Goal: Information Seeking & Learning: Learn about a topic

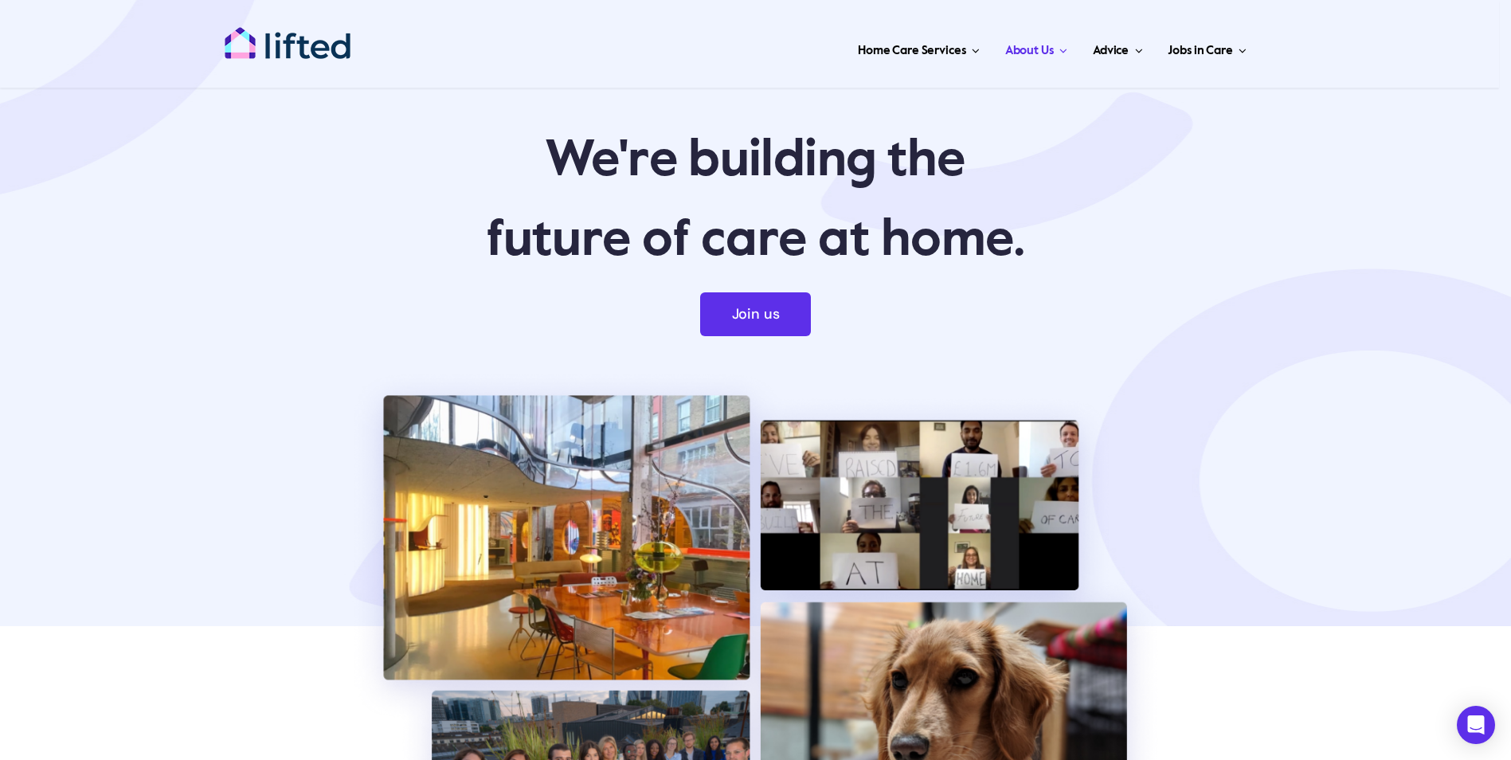
click at [1476, 3] on header "Toggle Navigation Home Care Services Live in Care Live In Care for People With …" at bounding box center [749, 44] width 1499 height 88
drag, startPoint x: 1476, startPoint y: 2, endPoint x: 1162, endPoint y: 128, distance: 338.1
click at [1175, 166] on p "We're building the" at bounding box center [754, 161] width 1051 height 64
click at [1473, 5] on header "Toggle Navigation Home Care Services Live in Care Live In Care for People With …" at bounding box center [749, 44] width 1499 height 88
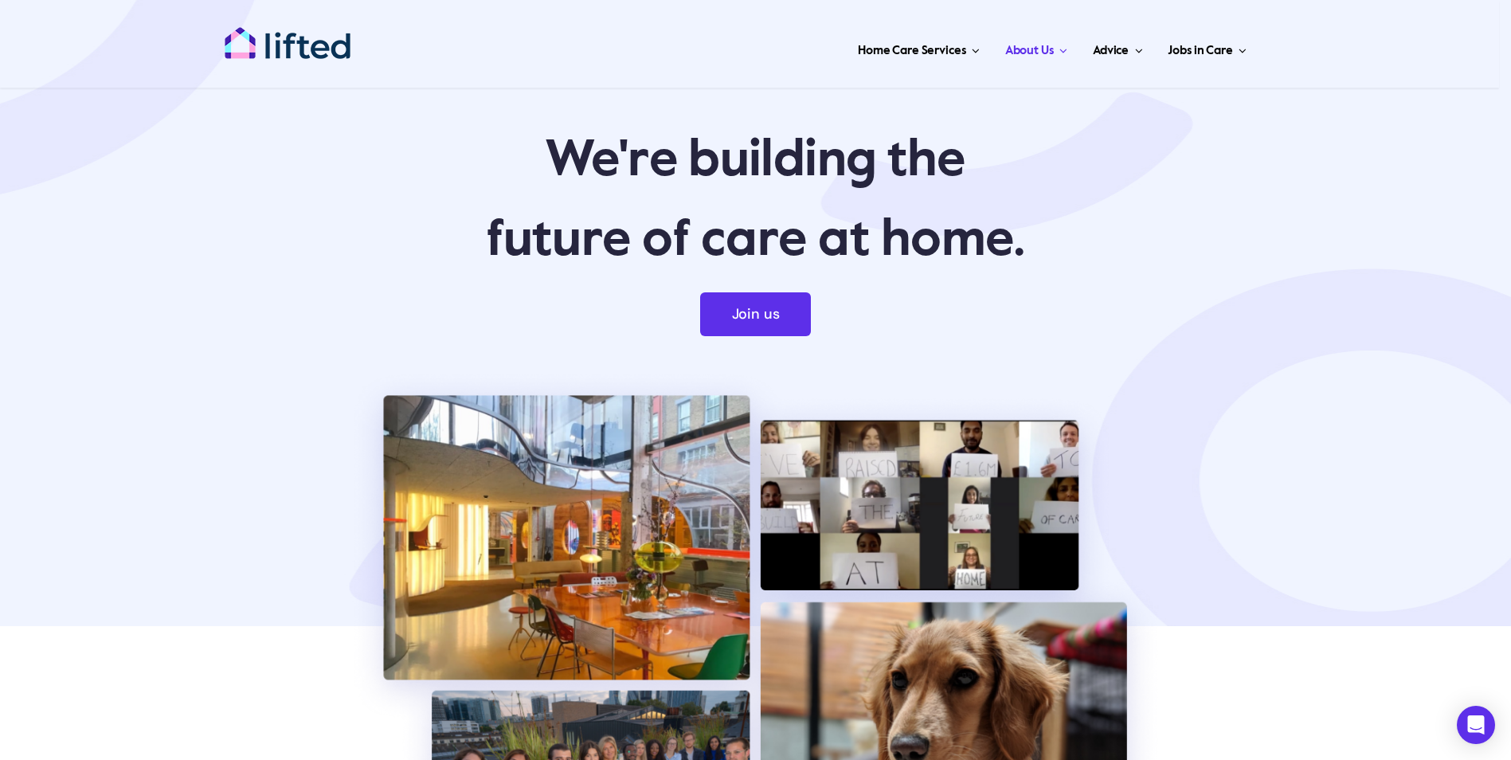
click at [1474, 6] on header "Toggle Navigation Home Care Services Live in Care Live In Care for People With …" at bounding box center [749, 44] width 1499 height 88
drag, startPoint x: 1376, startPoint y: 99, endPoint x: 1274, endPoint y: 96, distance: 102.8
click at [1345, 99] on div "We're building the future of care at home. Join us" at bounding box center [755, 522] width 1511 height 1044
drag, startPoint x: 1274, startPoint y: 96, endPoint x: 1142, endPoint y: 97, distance: 131.4
click at [1263, 97] on div "We're building the future of care at home. Join us" at bounding box center [755, 522] width 1511 height 1044
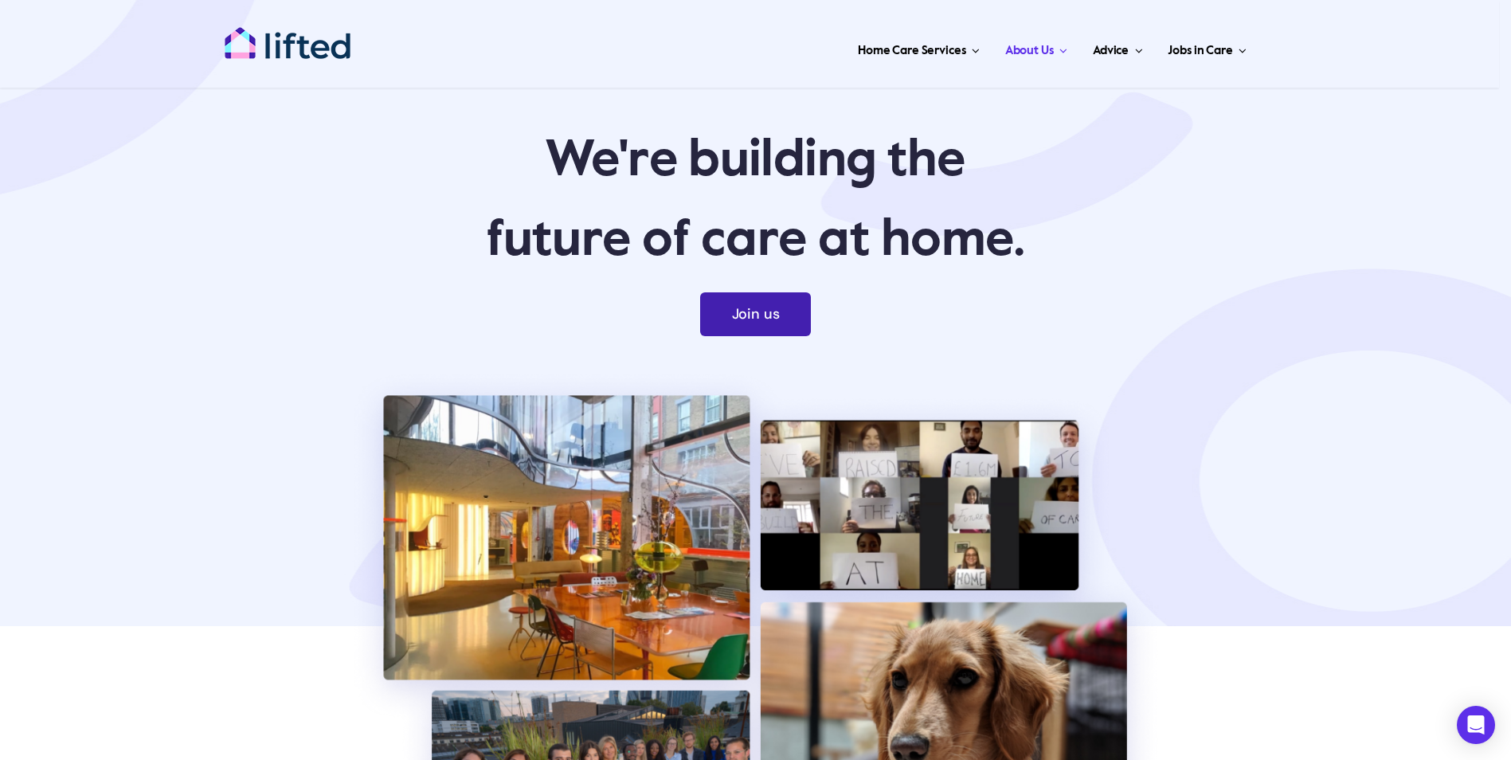
click at [747, 314] on span "Join us" at bounding box center [756, 314] width 48 height 17
